Goal: Navigation & Orientation: Find specific page/section

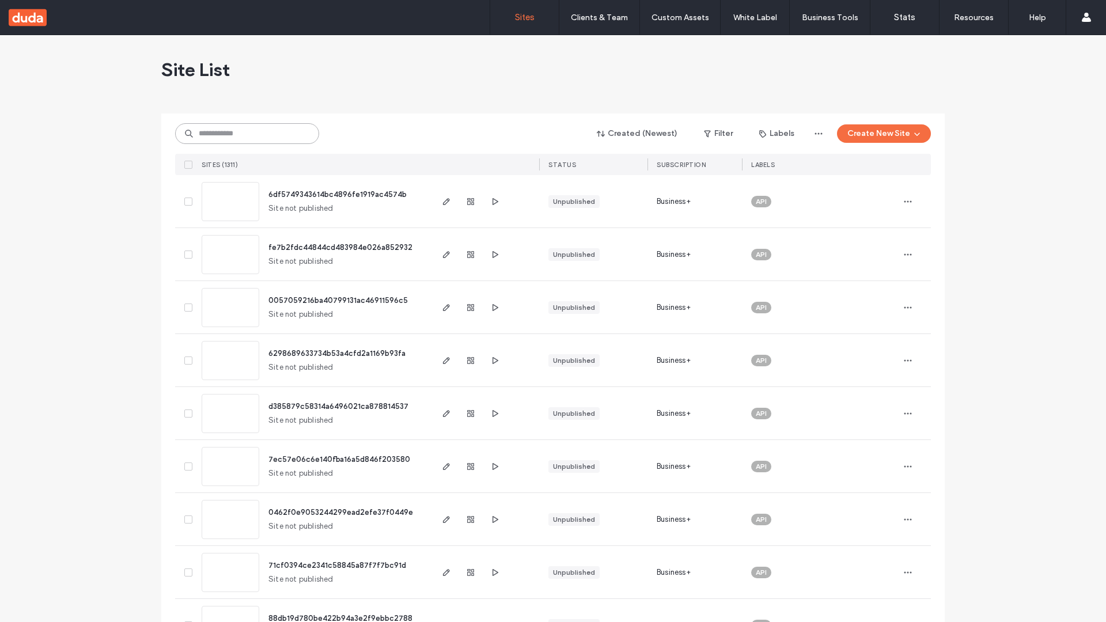
click at [247, 134] on input at bounding box center [247, 133] width 144 height 21
type input "**********"
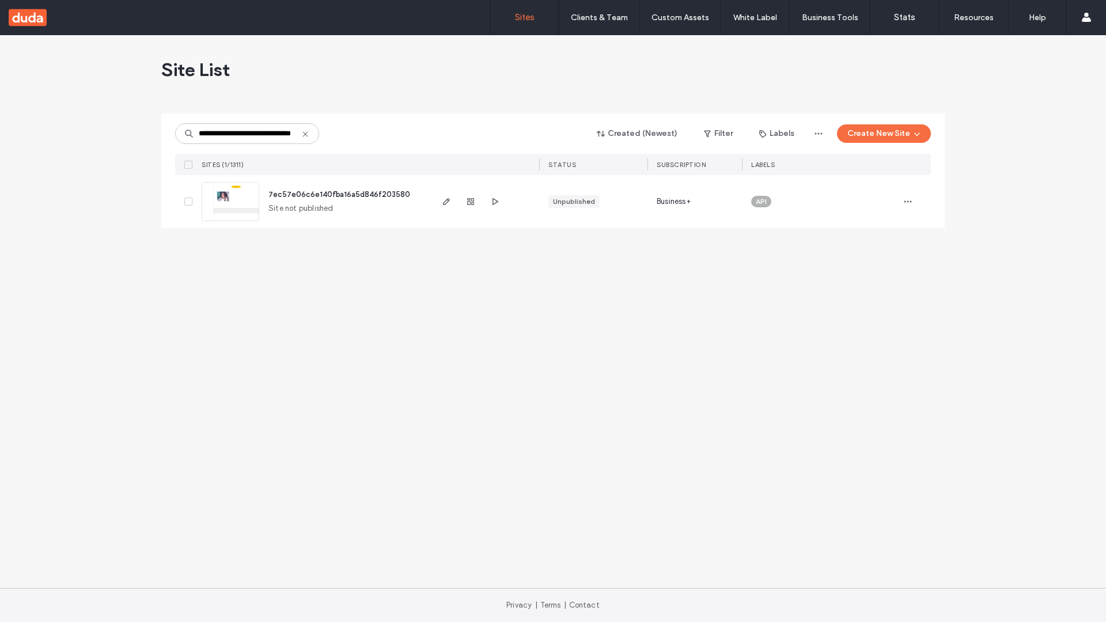
click at [340, 194] on span "7ec57e06c6e140fba16a5d846f203580" at bounding box center [339, 194] width 142 height 9
